Goal: Check status: Check status

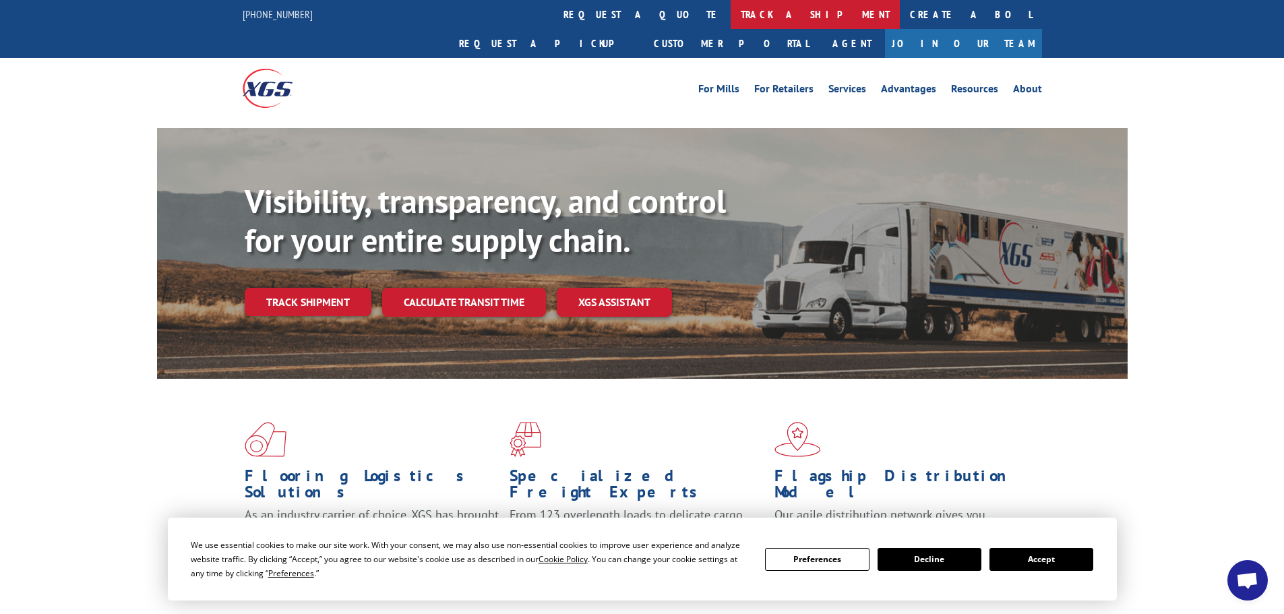
click at [730, 19] on link "track a shipment" at bounding box center [814, 14] width 169 height 29
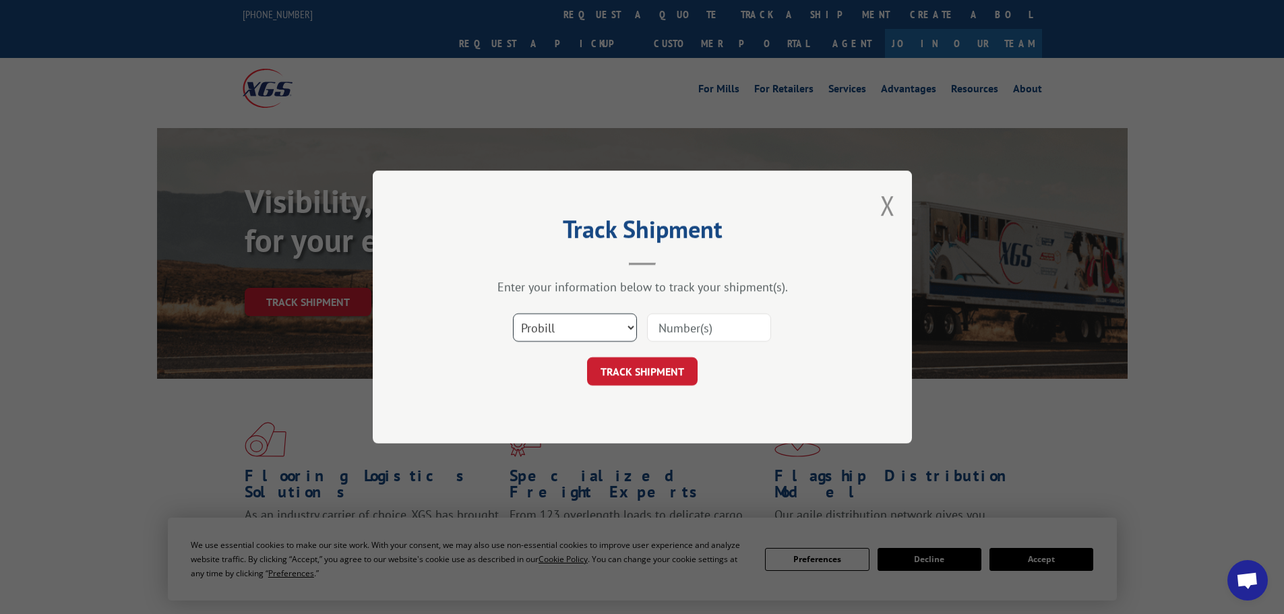
click at [553, 324] on select "Select category... Probill BOL PO" at bounding box center [575, 327] width 124 height 28
select select "bol"
click at [513, 313] on select "Select category... Probill BOL PO" at bounding box center [575, 327] width 124 height 28
click at [664, 327] on input at bounding box center [709, 327] width 124 height 28
paste input "5885180"
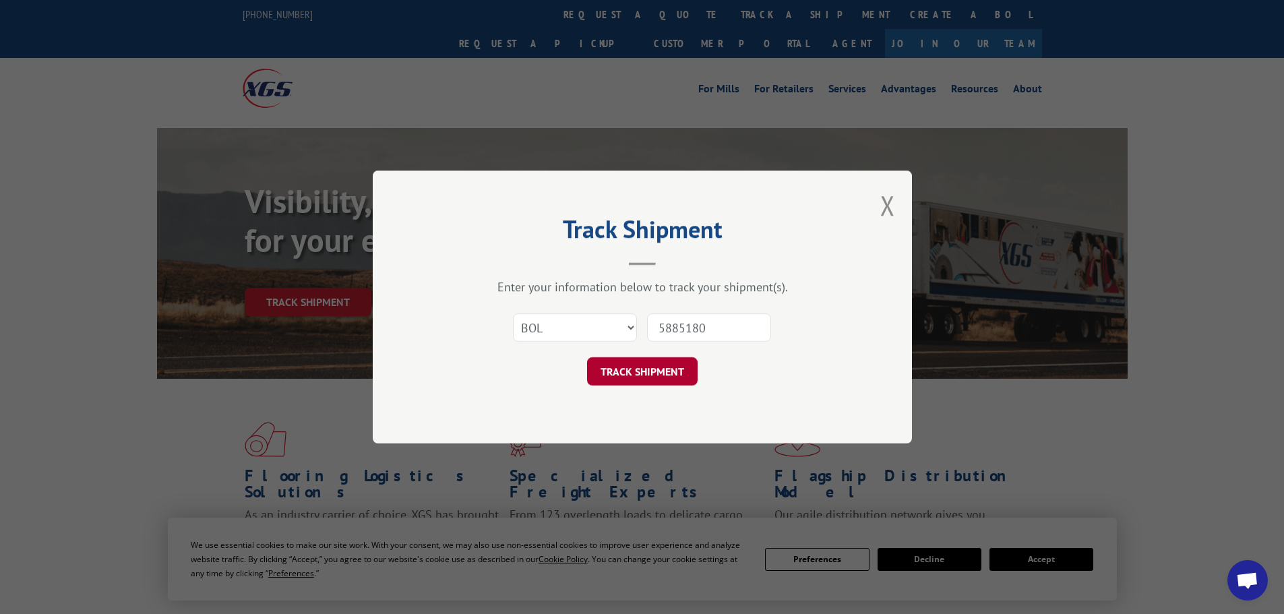
type input "5885180"
click at [625, 365] on button "TRACK SHIPMENT" at bounding box center [642, 371] width 111 height 28
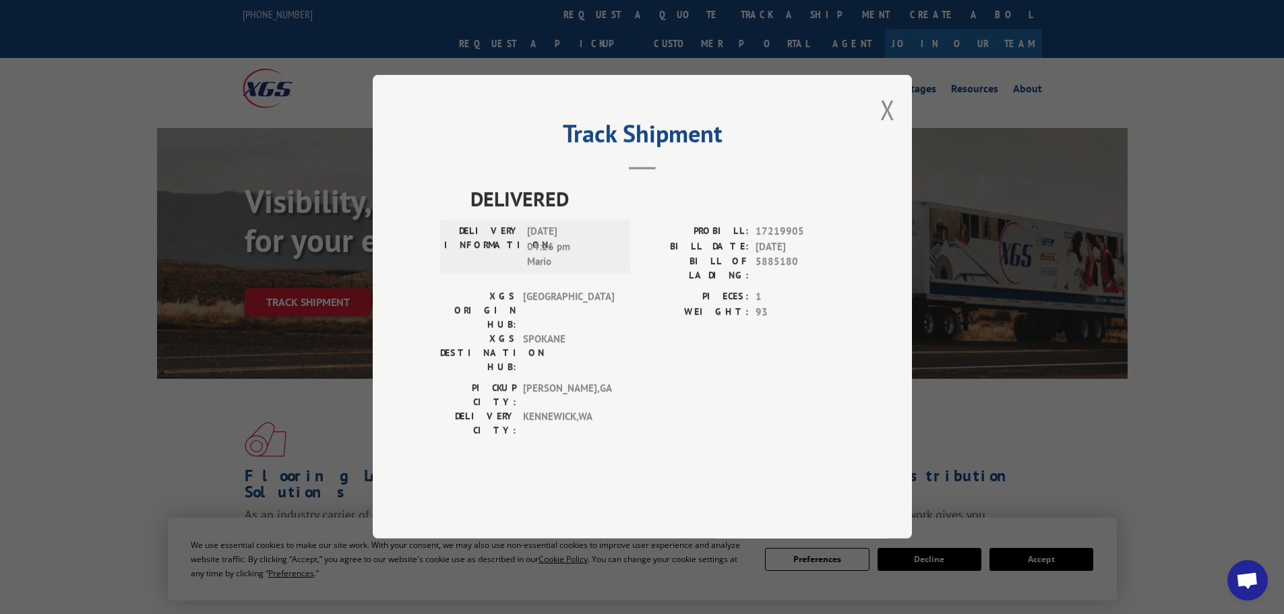
click at [885, 127] on button "Close modal" at bounding box center [887, 110] width 15 height 36
click at [1125, 203] on div "Visibility, transparency, and control for your entire supply chain. Track shipm…" at bounding box center [686, 276] width 883 height 188
click at [844, 182] on div "Visibility, transparency, and control for your entire supply chain. Track shipm…" at bounding box center [686, 276] width 883 height 188
